Goal: Task Accomplishment & Management: Complete application form

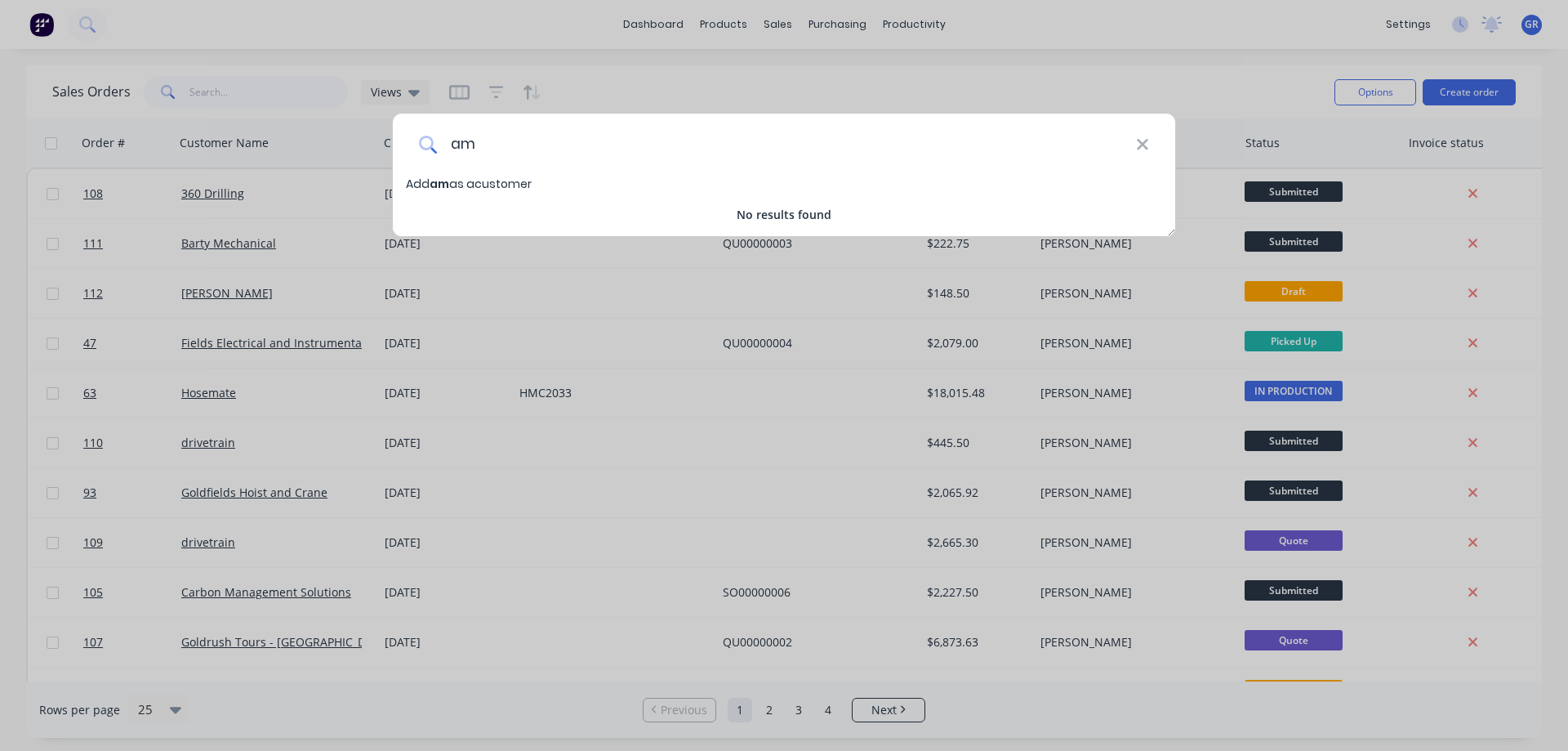
type input "a"
type input "Adroit mining services"
click at [592, 186] on span "Add Adroit mining services as a customer" at bounding box center [528, 183] width 244 height 16
select select "AU"
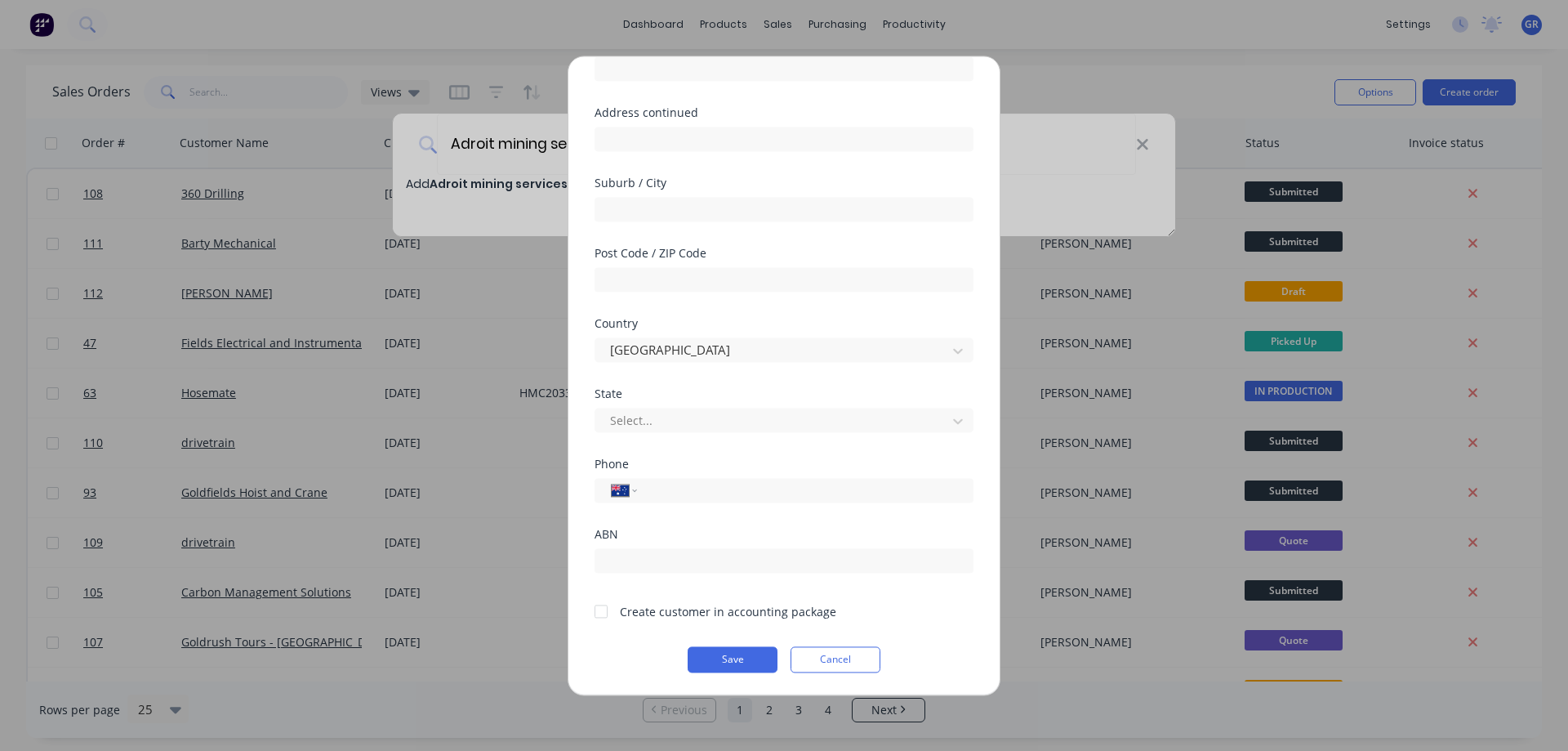
scroll to position [159, 0]
click at [620, 568] on input "text" at bounding box center [784, 559] width 379 height 24
paste input "ABN 72601766536"
click at [628, 558] on input "ABN 72601766536" at bounding box center [784, 559] width 379 height 24
type input "72601766536"
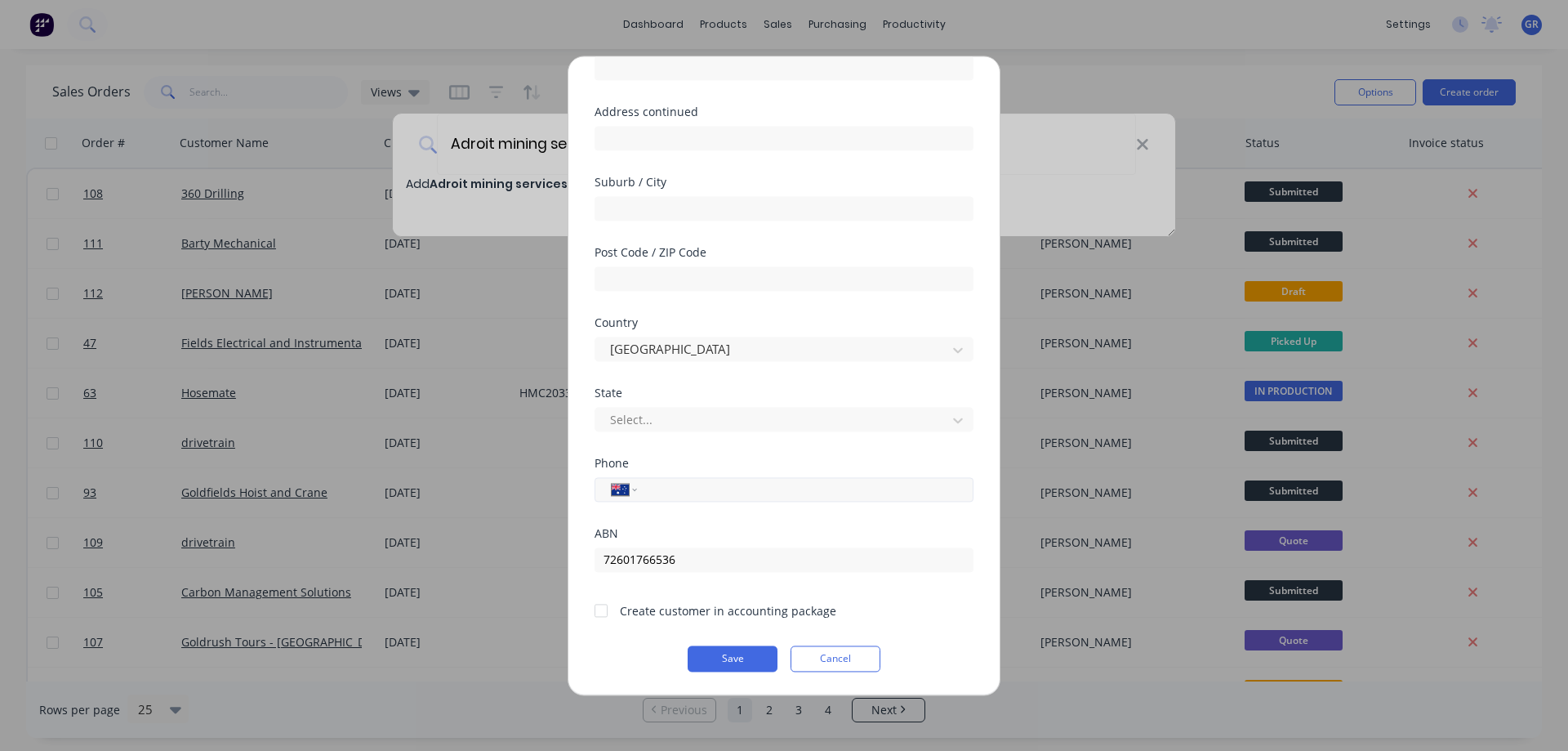
click at [675, 491] on input "tel" at bounding box center [802, 488] width 307 height 18
paste input "0429 846 208"
type input "0429 846 208"
click at [779, 540] on div "ABN 72601766536" at bounding box center [784, 549] width 379 height 44
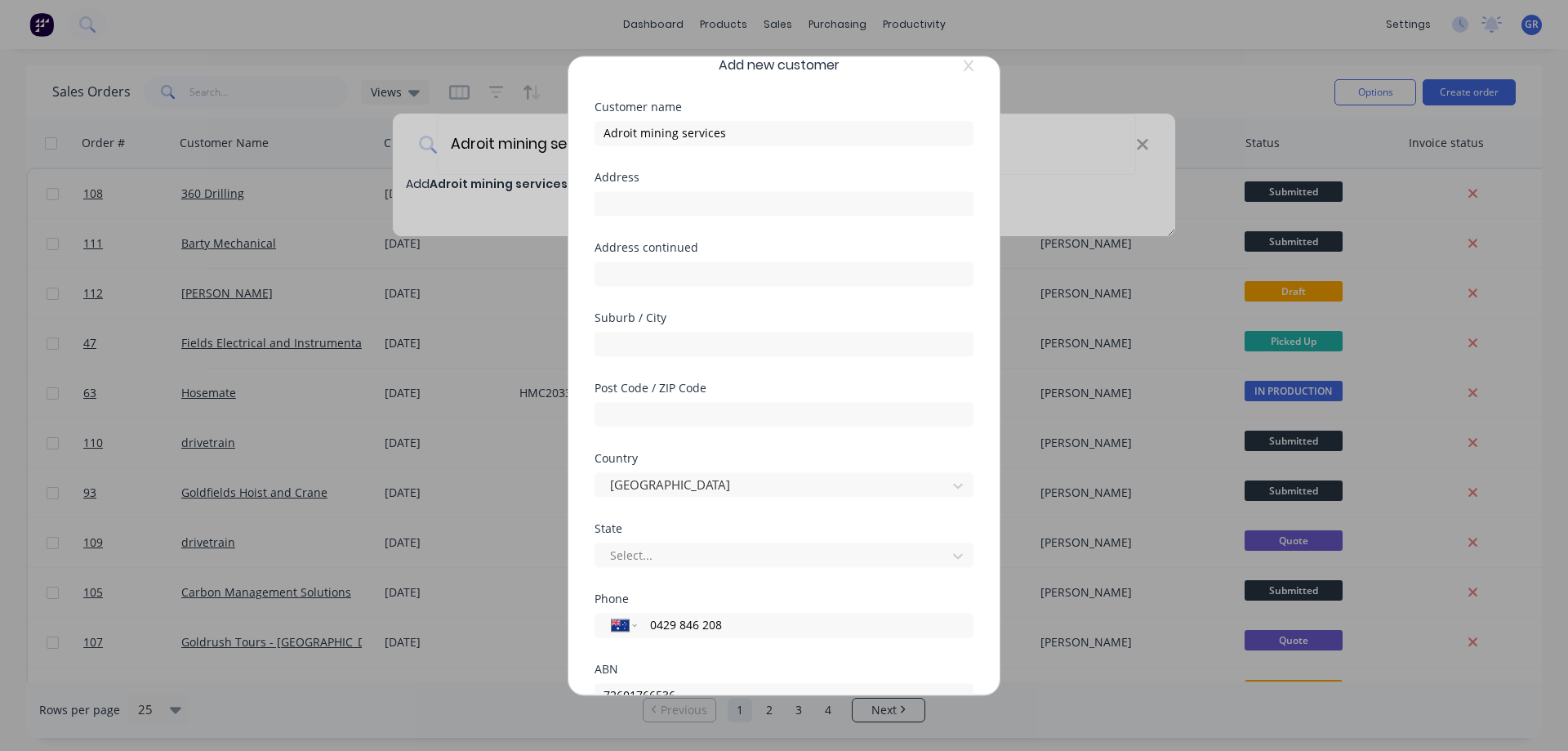
scroll to position [0, 0]
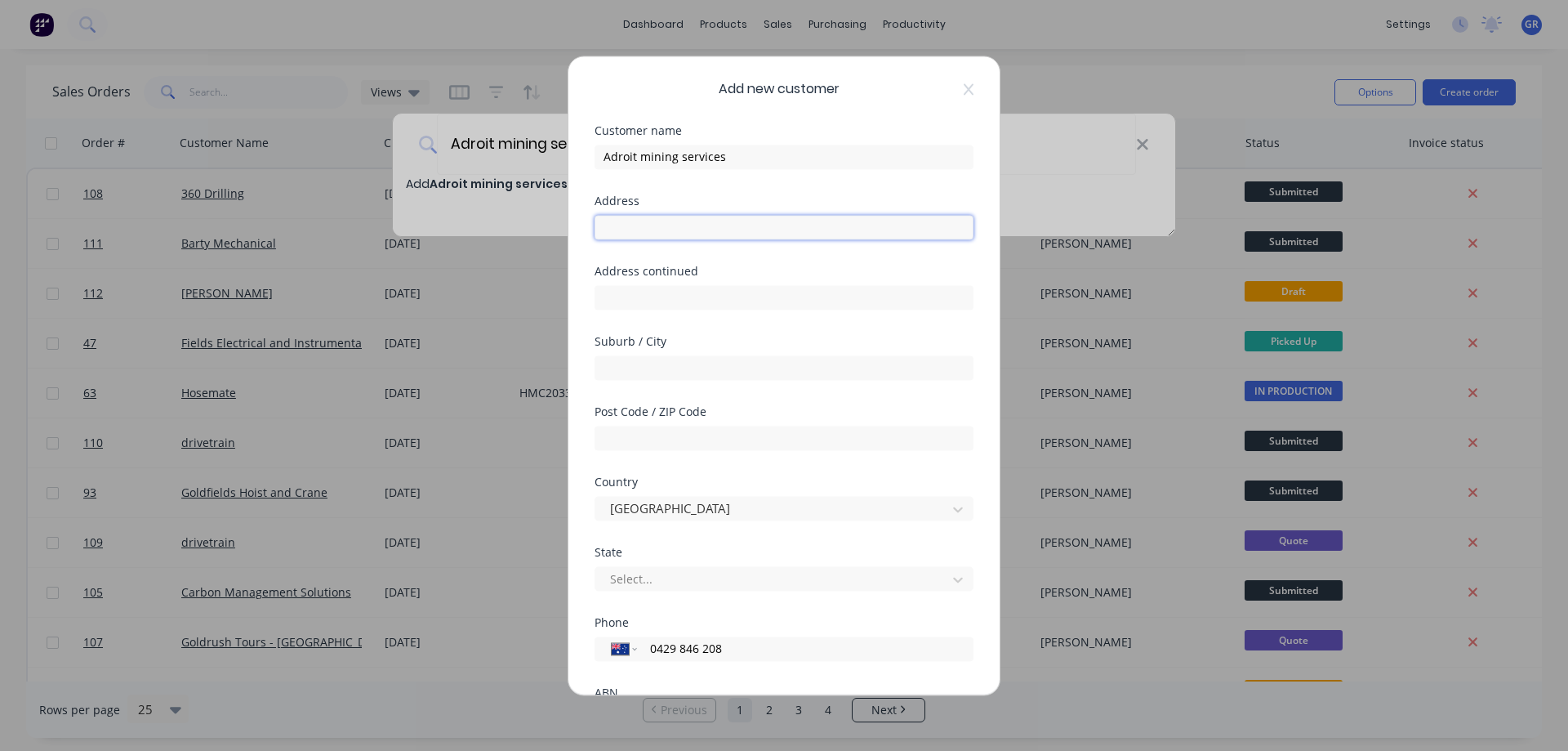
click at [629, 226] on input "text" at bounding box center [784, 226] width 379 height 24
paste input "[STREET_ADDRESS]"
type input "[STREET_ADDRESS]"
click at [663, 369] on input "text" at bounding box center [784, 367] width 379 height 24
type input "kambalda"
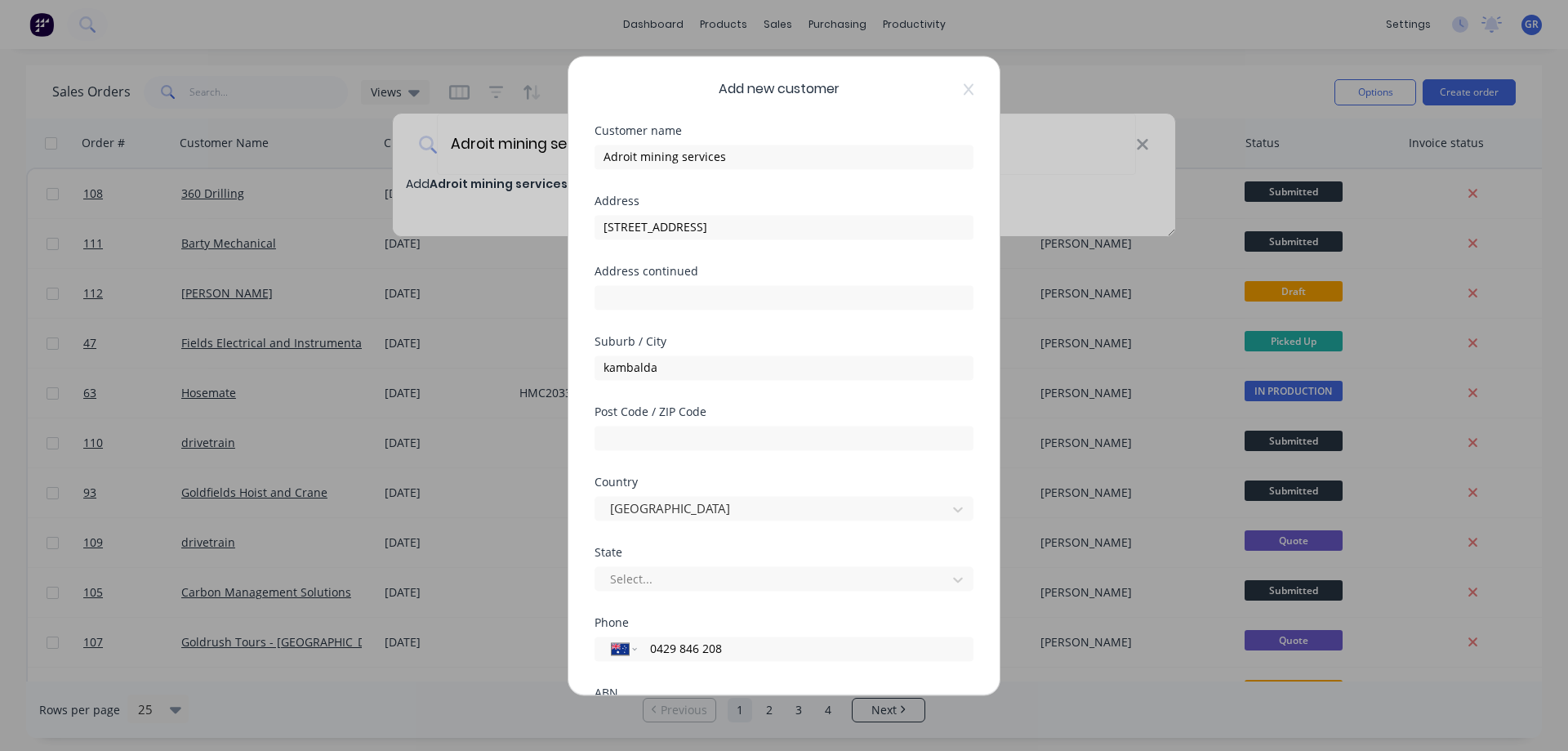
click at [726, 398] on div "Suburb / City kambalda" at bounding box center [784, 371] width 379 height 70
click at [643, 438] on input "text" at bounding box center [784, 438] width 379 height 24
type input "6442"
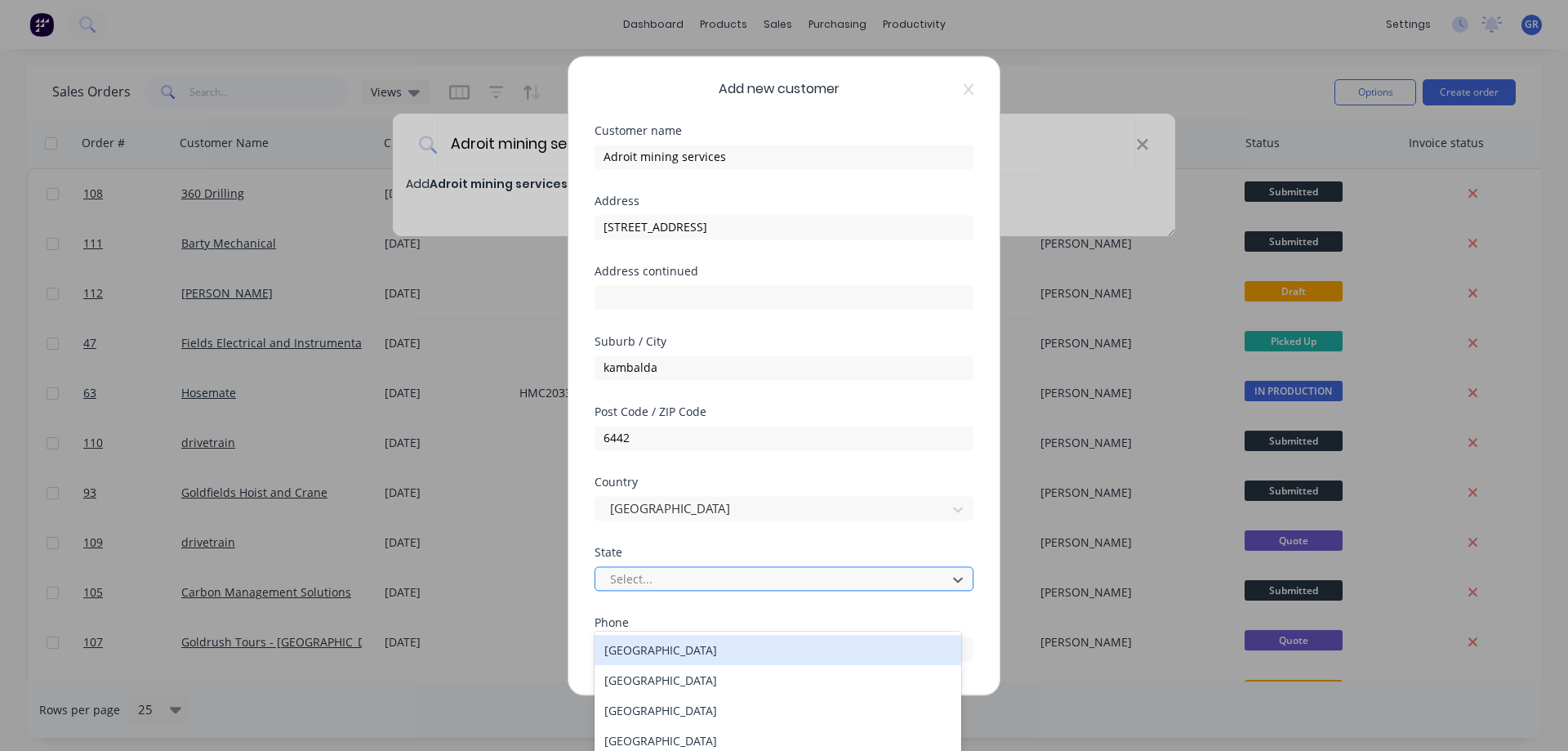
click at [655, 581] on div at bounding box center [773, 578] width 330 height 20
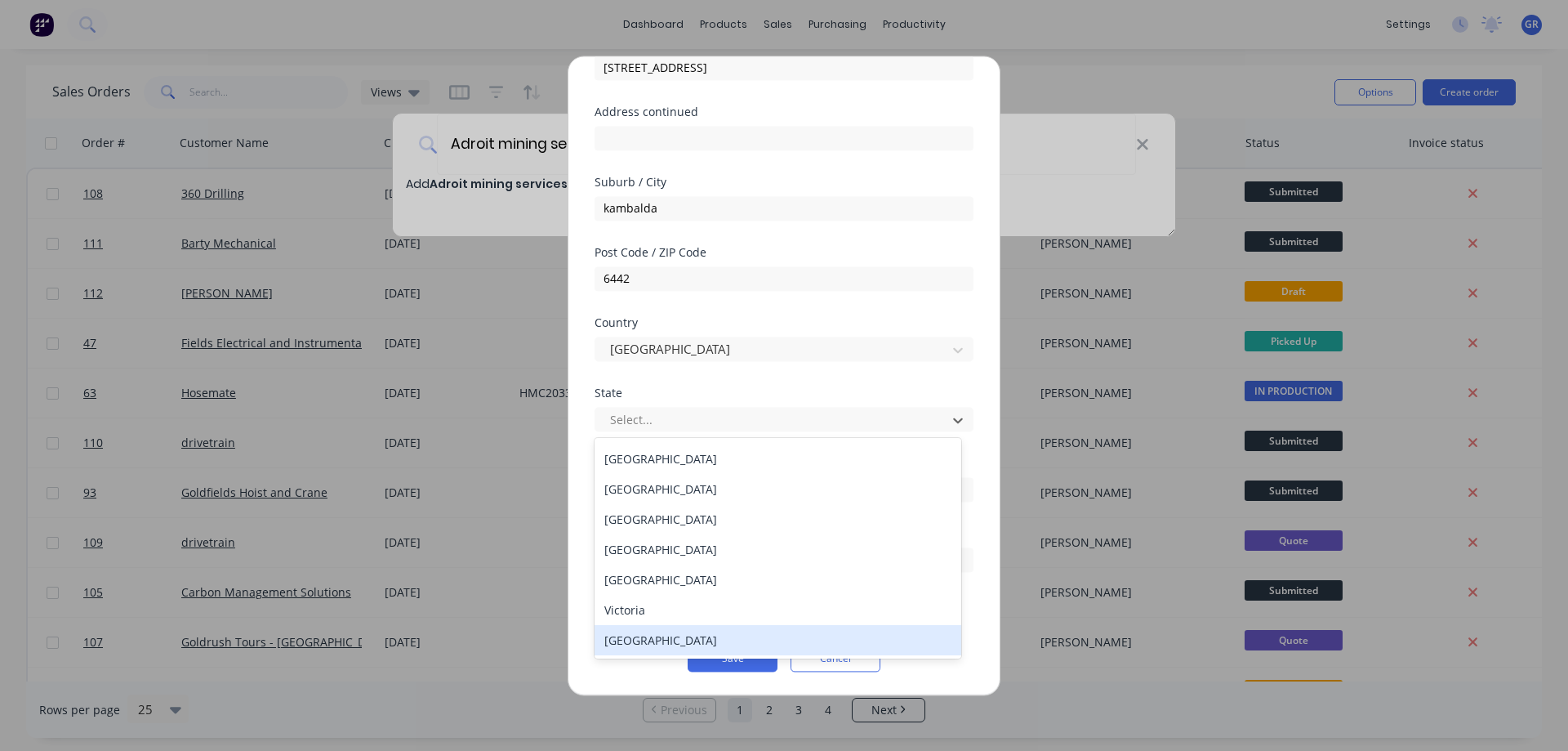
click at [649, 634] on div "[GEOGRAPHIC_DATA]" at bounding box center [778, 639] width 367 height 30
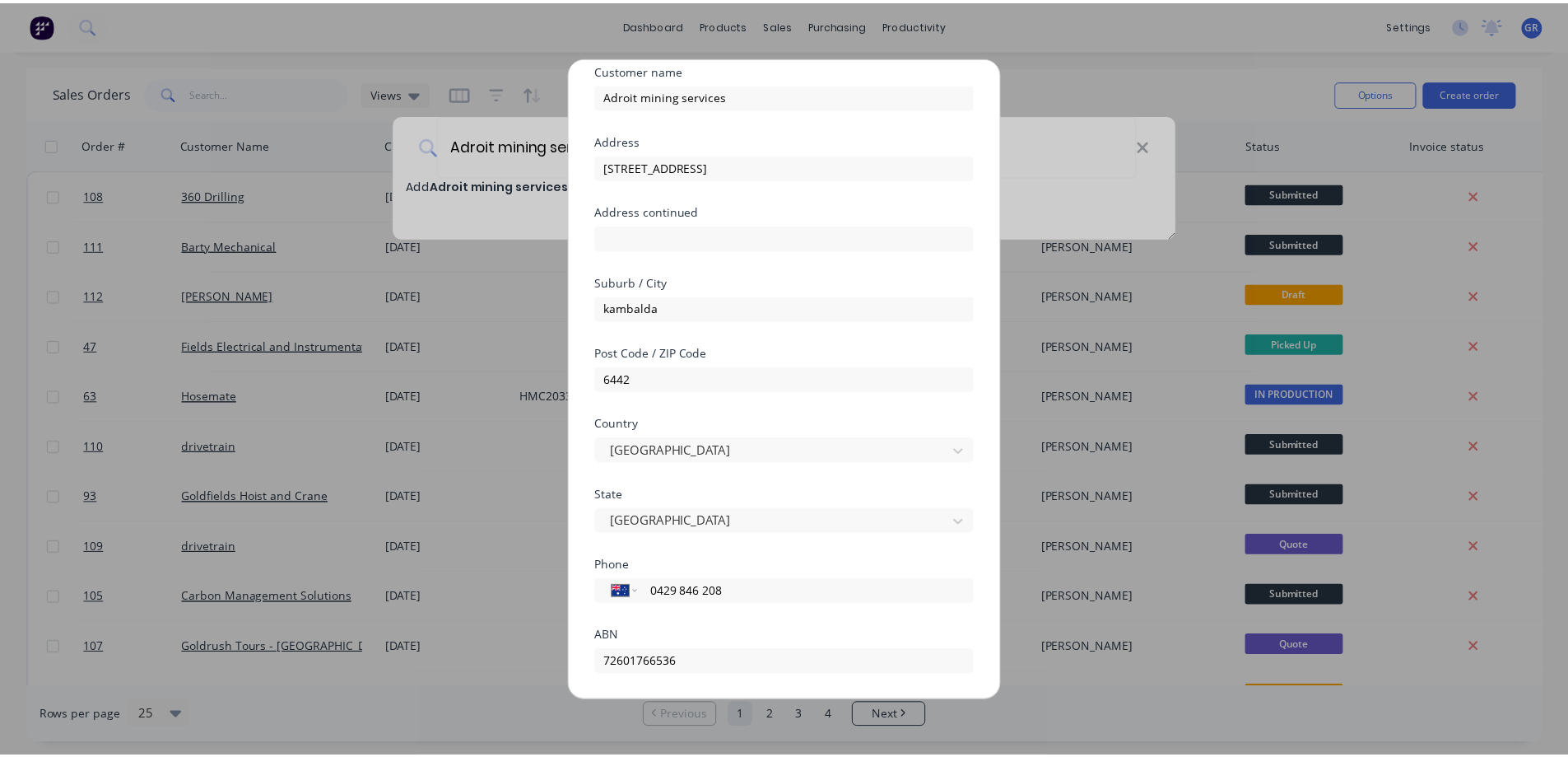
scroll to position [160, 0]
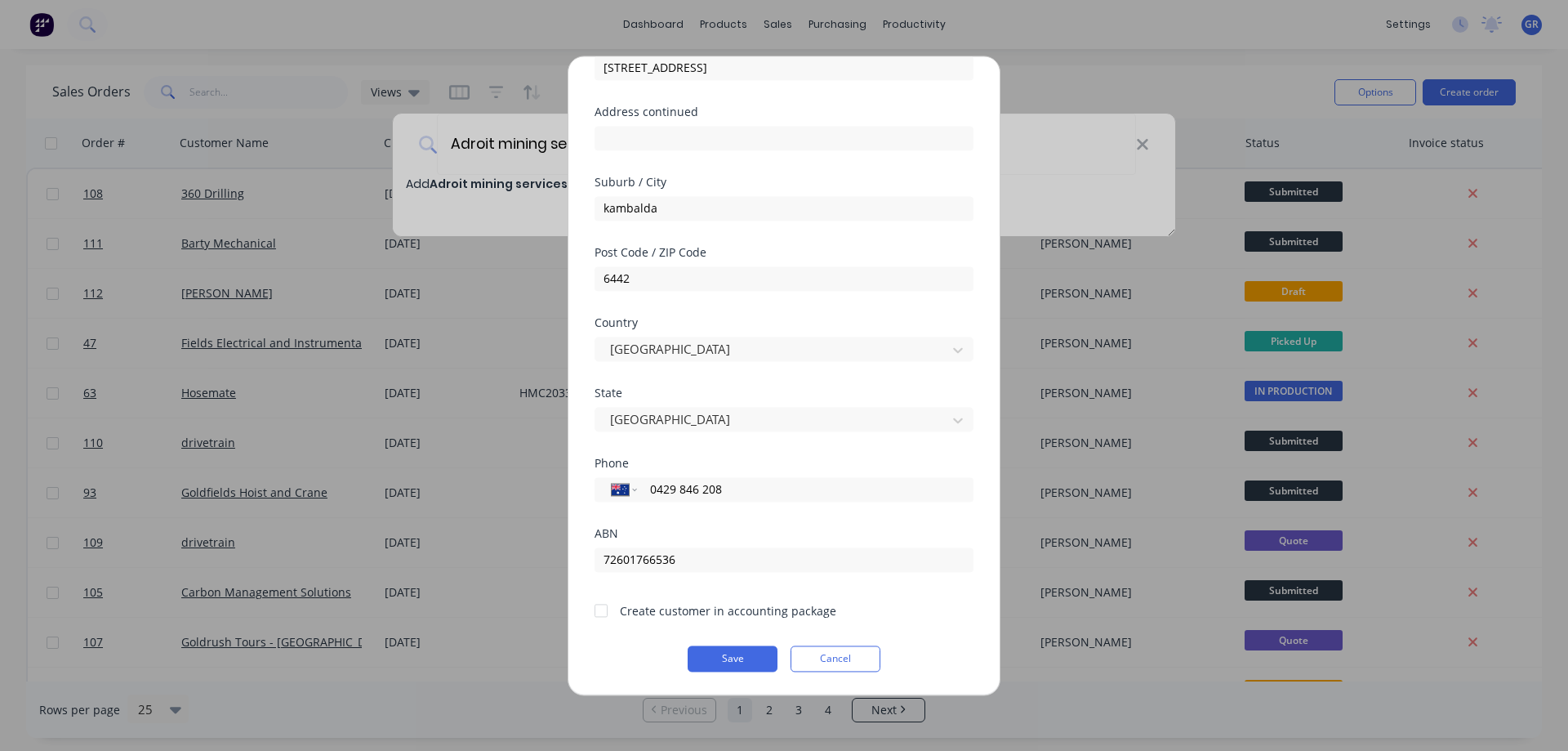
click at [602, 613] on div at bounding box center [601, 610] width 33 height 33
click at [720, 655] on button "Save" at bounding box center [732, 658] width 90 height 26
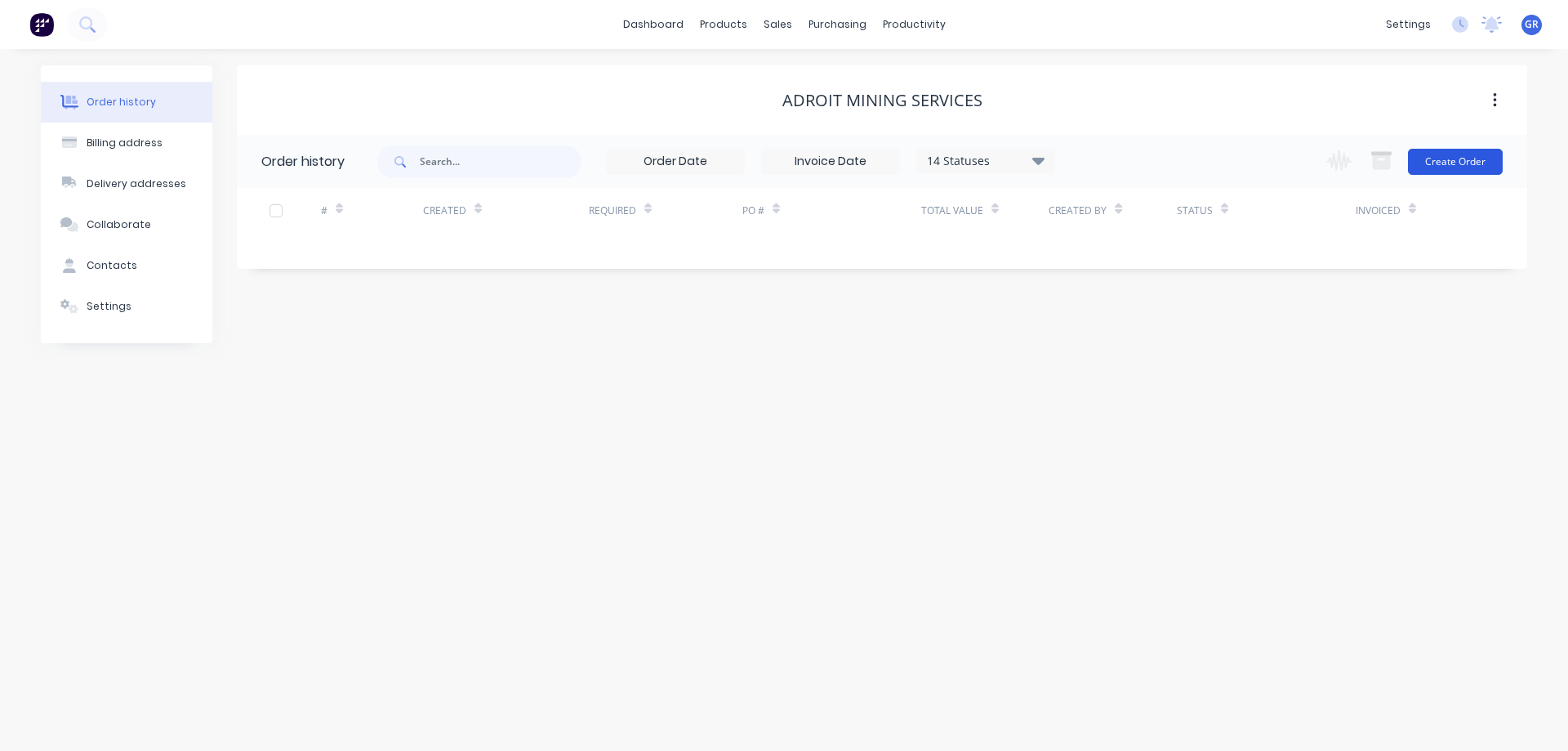
click at [1452, 164] on button "Create Order" at bounding box center [1456, 161] width 95 height 26
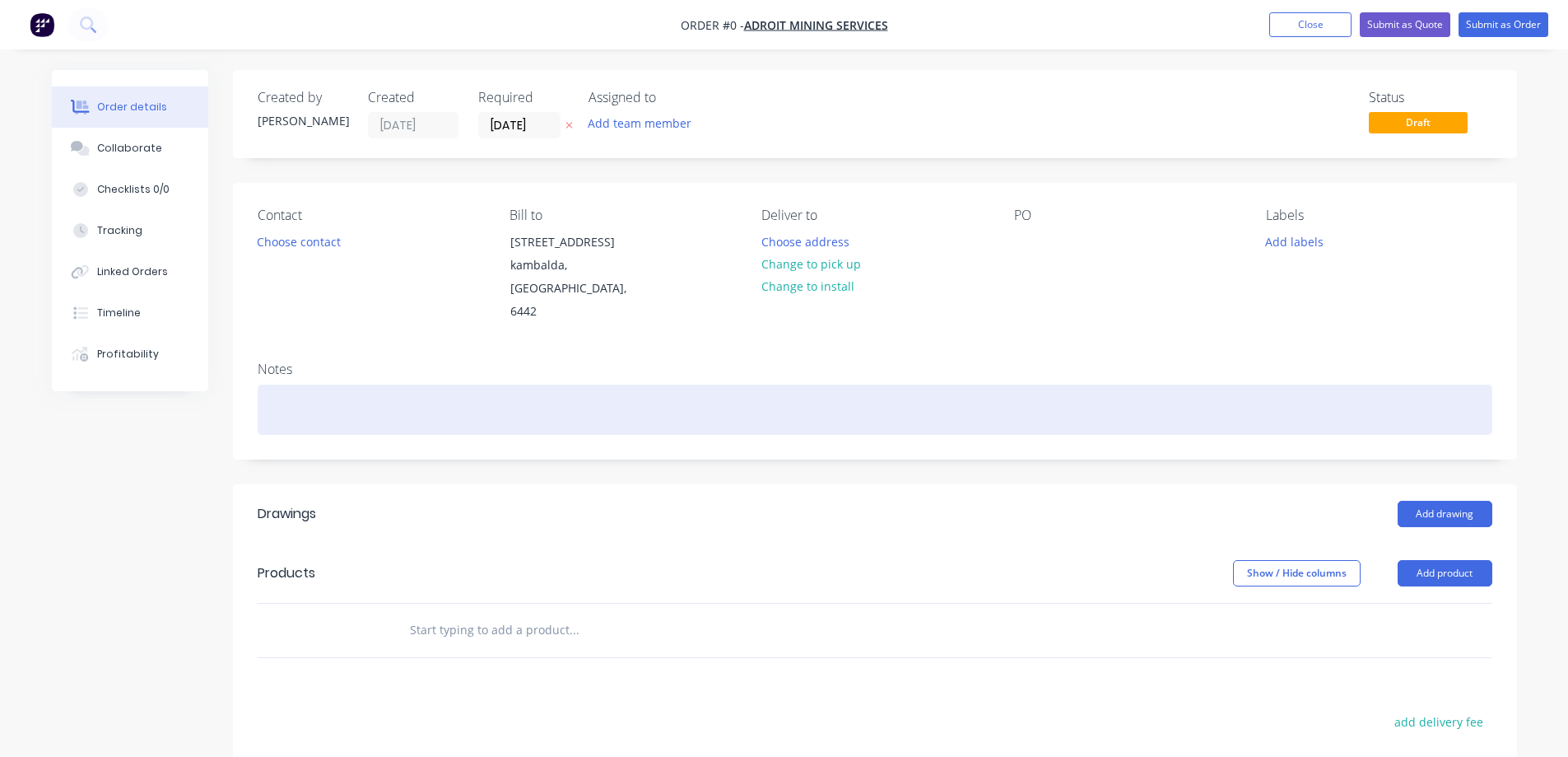
click at [312, 410] on div at bounding box center [875, 409] width 1235 height 50
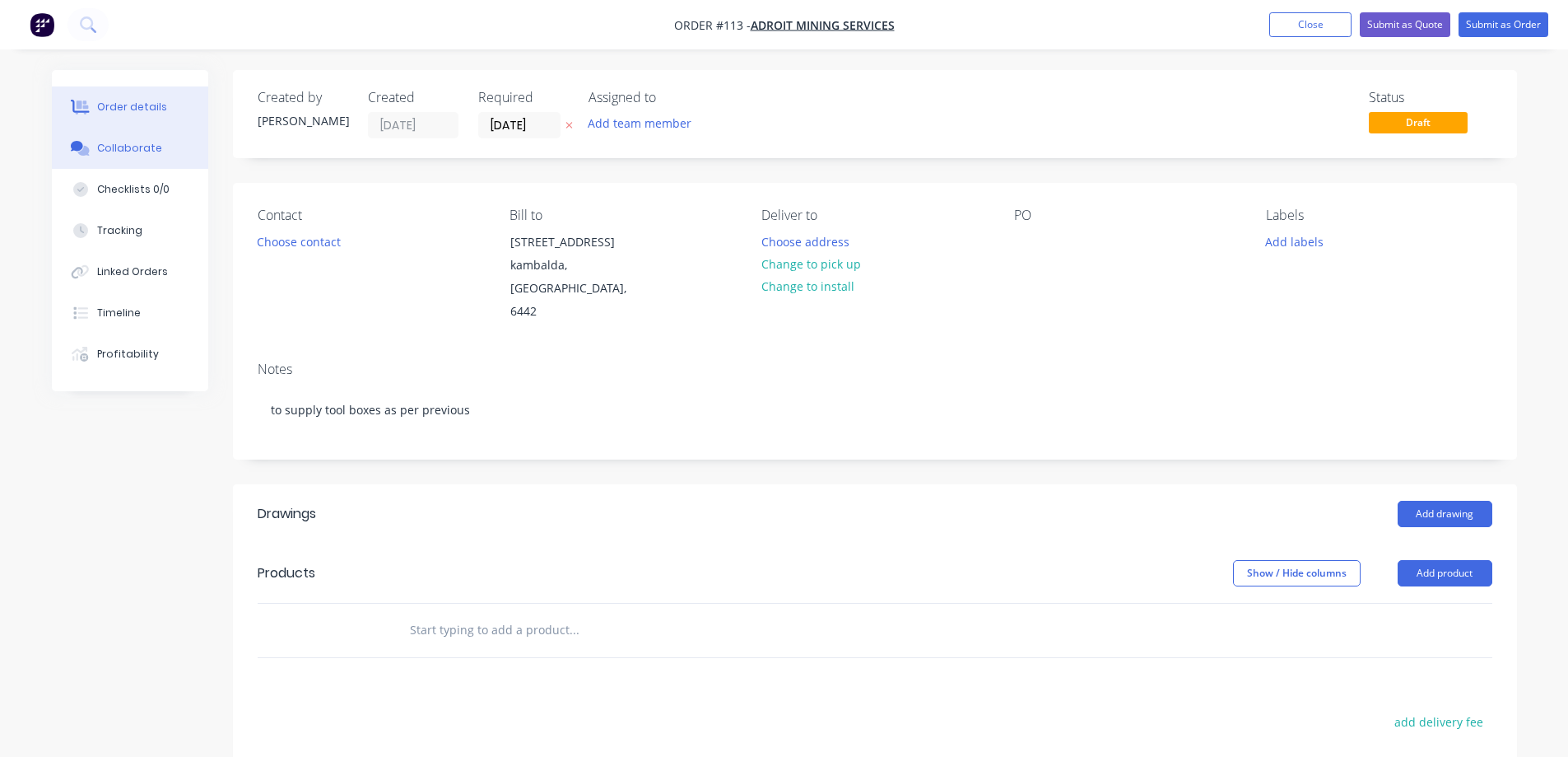
click at [113, 151] on div "Collaborate" at bounding box center [129, 148] width 65 height 15
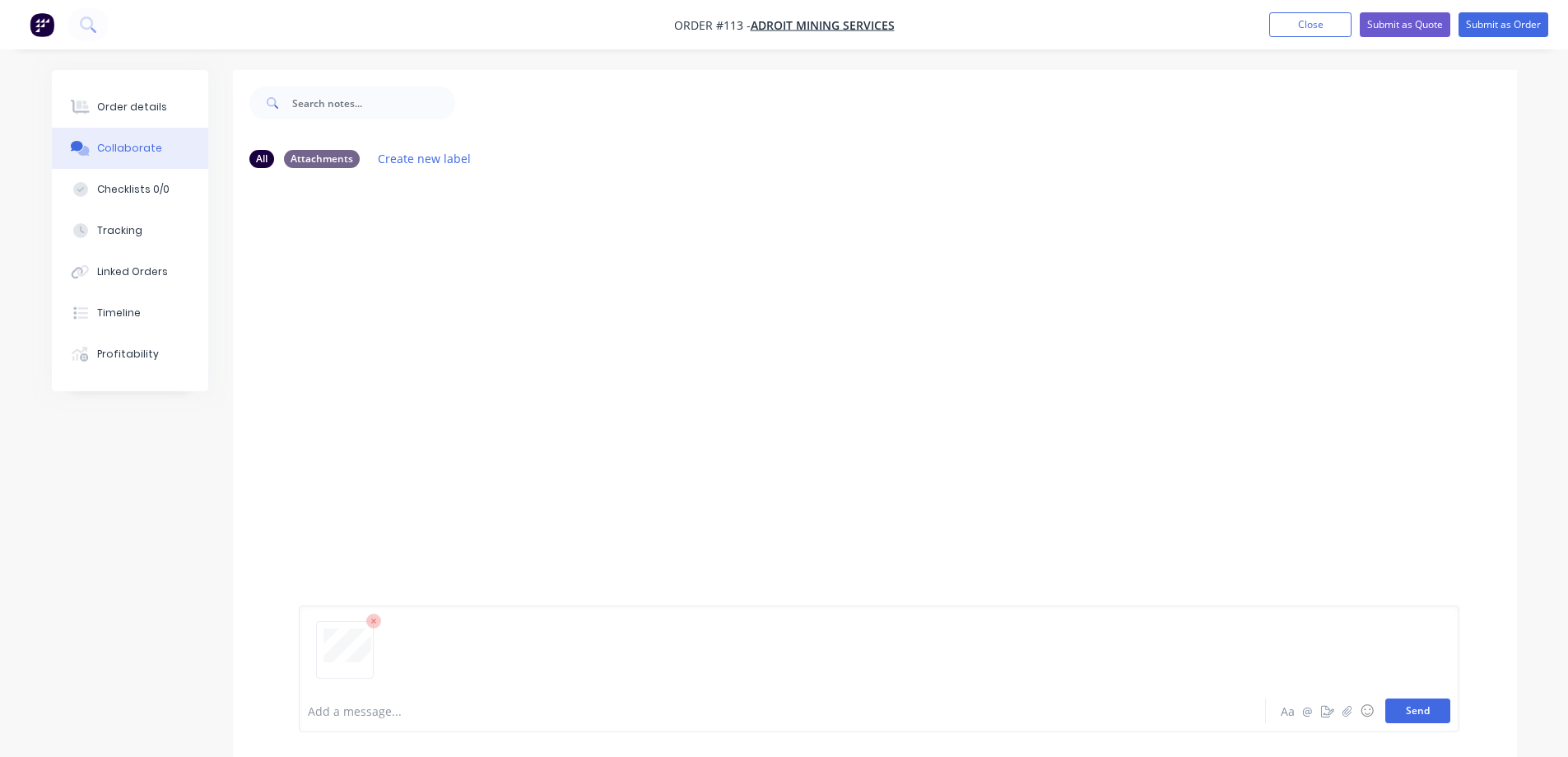
click at [1431, 714] on button "Send" at bounding box center [1417, 710] width 65 height 24
click at [131, 107] on div "Order details" at bounding box center [132, 107] width 70 height 15
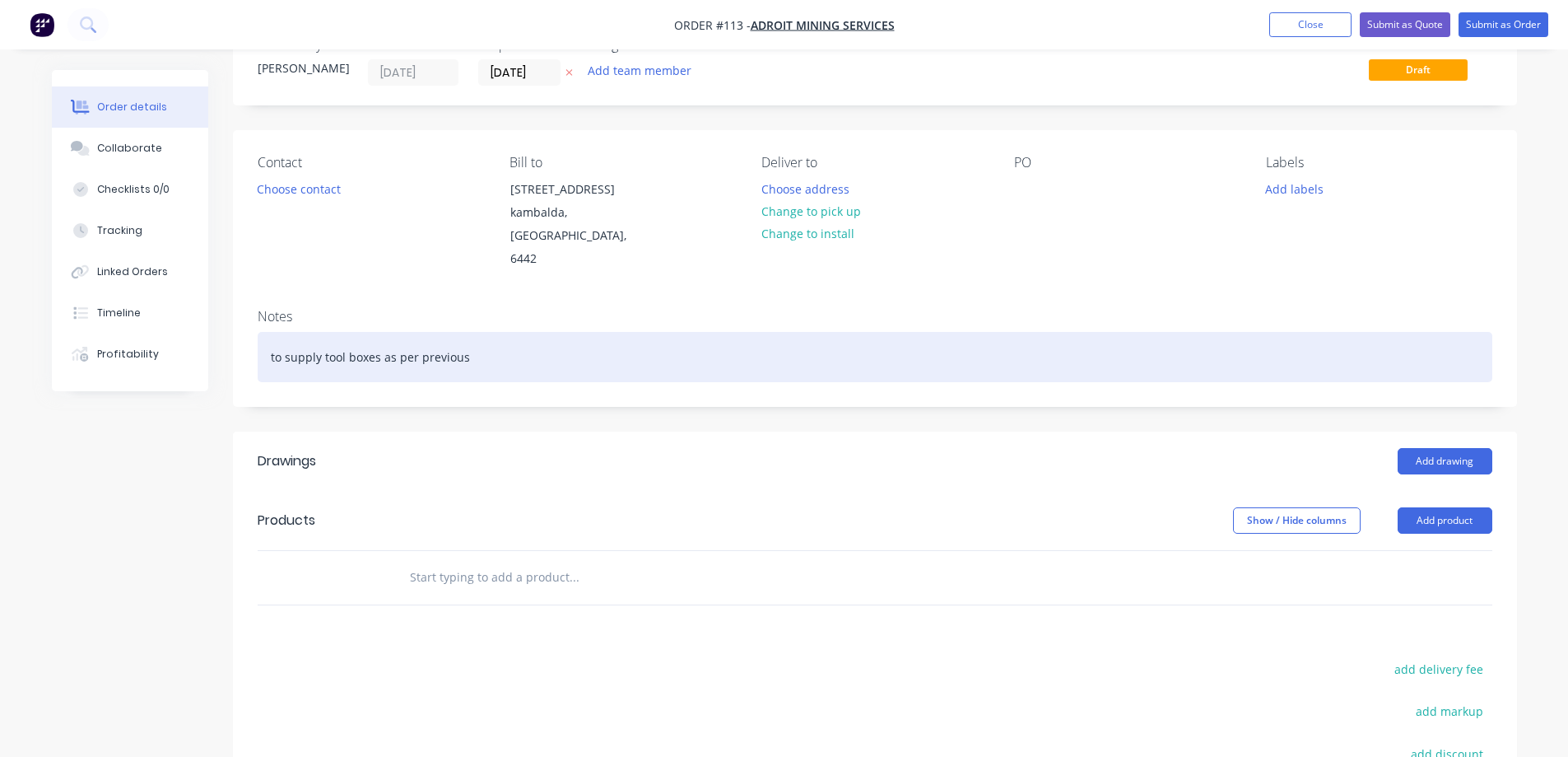
scroll to position [164, 0]
